Goal: Register for event/course

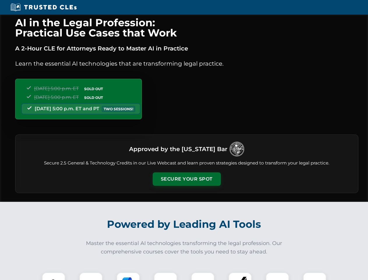
click at [187, 179] on button "Secure Your Spot" at bounding box center [187, 178] width 68 height 13
click at [54, 276] on img at bounding box center [53, 283] width 17 height 17
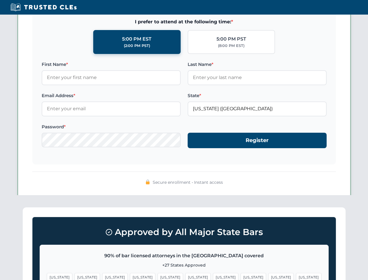
click at [213, 276] on span "[US_STATE]" at bounding box center [225, 277] width 25 height 8
click at [268, 276] on span "[US_STATE]" at bounding box center [280, 277] width 25 height 8
